Goal: Information Seeking & Learning: Learn about a topic

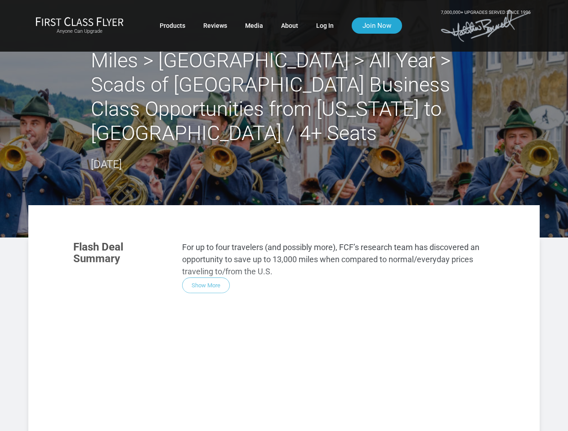
click at [284, 232] on section "Flash Deal Summary For up to four travelers (and possibly more), FCF’s research…" at bounding box center [283, 267] width 439 height 70
click at [284, 306] on div "Flash Deal Summary For up to four travelers (and possibly more), FCF’s research…" at bounding box center [283, 359] width 439 height 254
click at [206, 261] on div "Flash Deal Summary For up to four travelers (and possibly more), FCF’s research…" at bounding box center [283, 359] width 439 height 254
click at [128, 387] on div "Flash Deal Summary For up to four travelers (and possibly more), FCF’s research…" at bounding box center [283, 359] width 439 height 254
click at [201, 387] on div "Flash Deal Summary For up to four travelers (and possibly more), FCF’s research…" at bounding box center [283, 359] width 439 height 254
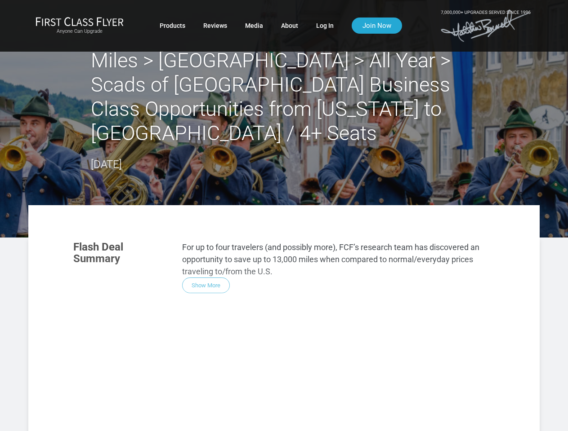
click at [275, 387] on div "Flash Deal Summary For up to four travelers (and possibly more), FCF’s research…" at bounding box center [283, 359] width 439 height 254
click at [201, 422] on div "Flash Deal Summary For up to four travelers (and possibly more), FCF’s research…" at bounding box center [283, 359] width 439 height 254
click at [429, 406] on div "Flash Deal Summary For up to four travelers (and possibly more), FCF’s research…" at bounding box center [283, 359] width 439 height 254
